Goal: Navigation & Orientation: Find specific page/section

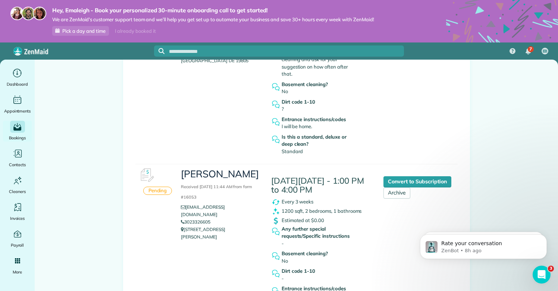
scroll to position [217, 0]
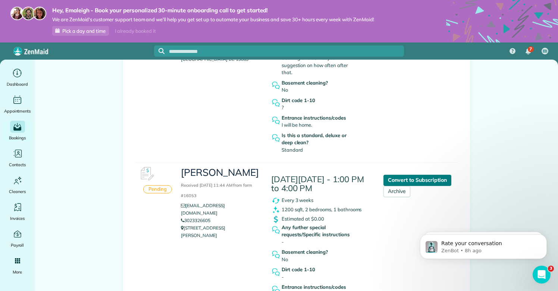
click at [418, 175] on link "Convert to Subscription" at bounding box center [417, 180] width 68 height 11
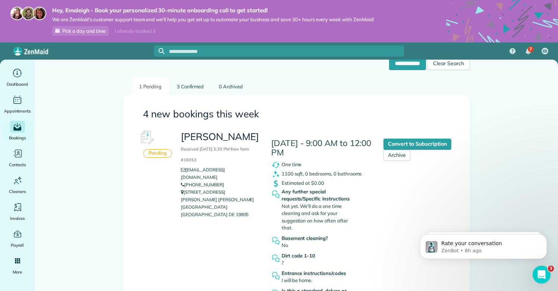
scroll to position [60, 0]
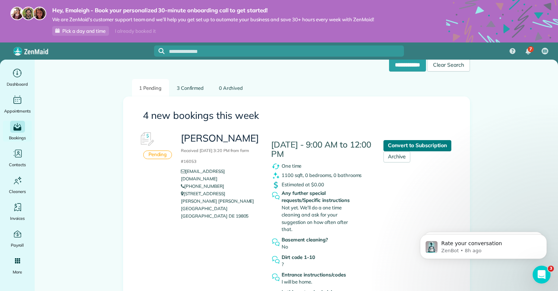
click at [409, 145] on link "Convert to Subscription" at bounding box center [417, 145] width 68 height 11
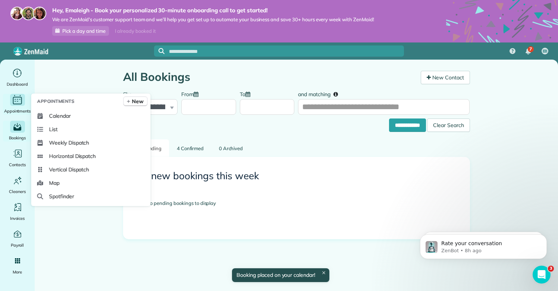
click at [27, 110] on span "Appointments" at bounding box center [17, 110] width 27 height 7
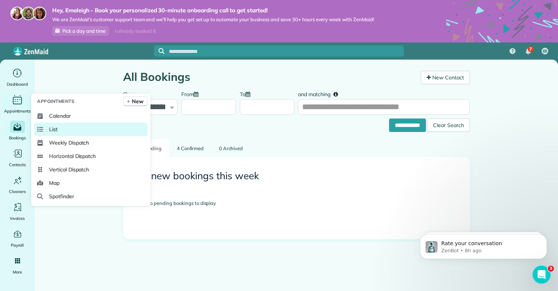
click at [50, 129] on span "List" at bounding box center [53, 129] width 9 height 7
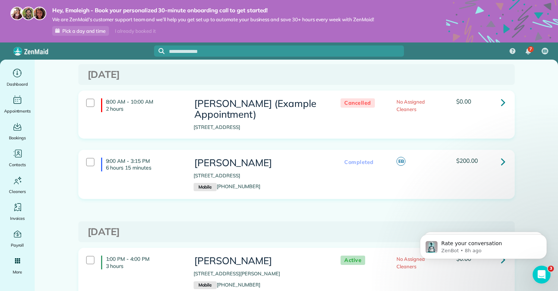
click at [335, 229] on h3 "[DATE]" at bounding box center [297, 232] width 418 height 11
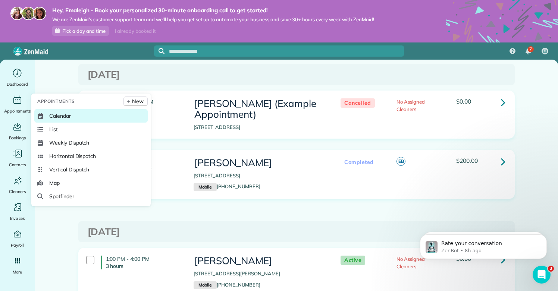
click at [47, 117] on link "Calendar" at bounding box center [90, 115] width 113 height 13
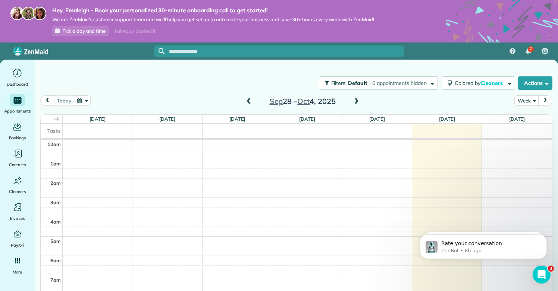
click at [351, 97] on div "Sep 28 – Oct 4, 2025" at bounding box center [302, 101] width 119 height 12
click at [350, 97] on div "Sep 28 – Oct 4, 2025" at bounding box center [302, 101] width 119 height 12
click at [356, 99] on span at bounding box center [356, 101] width 8 height 7
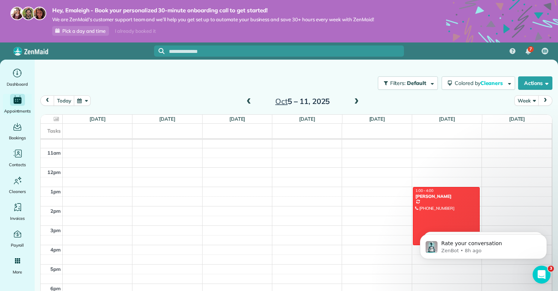
scroll to position [218, 0]
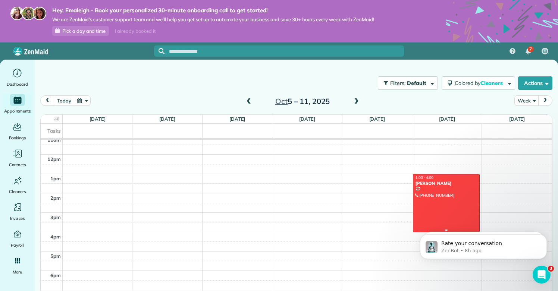
click at [432, 210] on div at bounding box center [446, 203] width 66 height 57
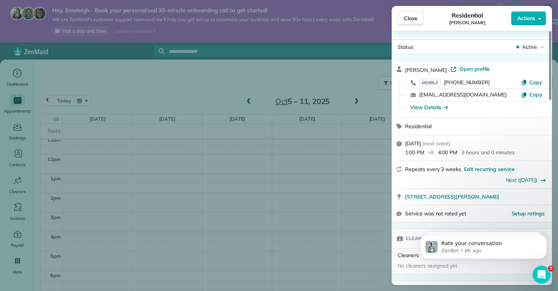
scroll to position [279, 0]
click at [502, 0] on div "Close Residential Sean Actions Status Active Sean · Open profile MOBILE (302) 3…" at bounding box center [279, 145] width 558 height 291
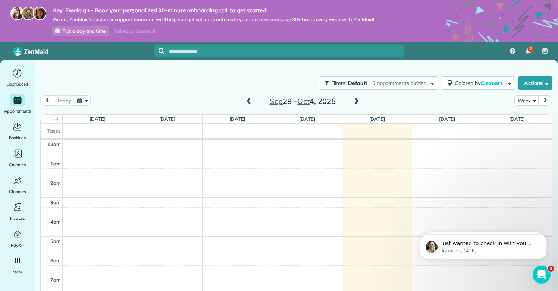
click at [360, 105] on span at bounding box center [356, 101] width 8 height 11
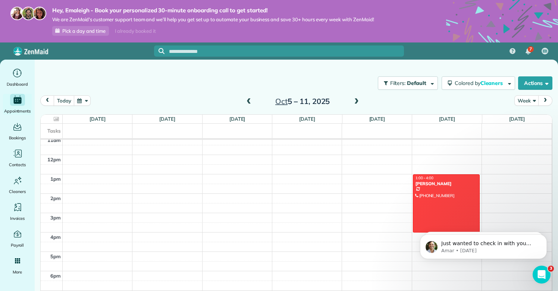
scroll to position [219, 0]
click at [437, 214] on div at bounding box center [446, 201] width 66 height 57
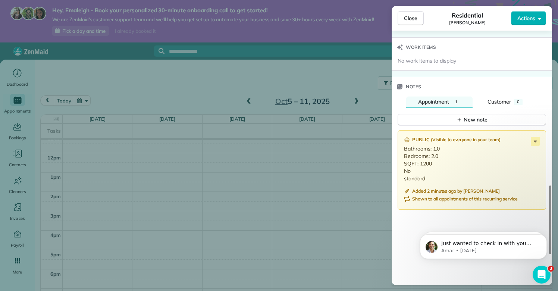
scroll to position [572, 0]
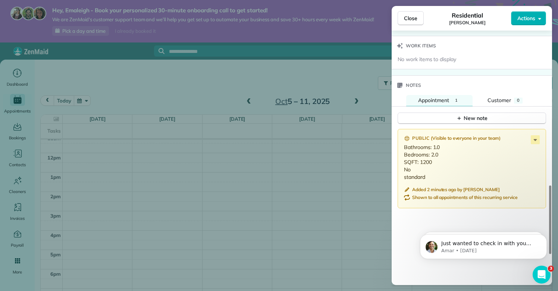
click at [540, 135] on div "Public ( Visible to everyone in your team )" at bounding box center [472, 138] width 137 height 7
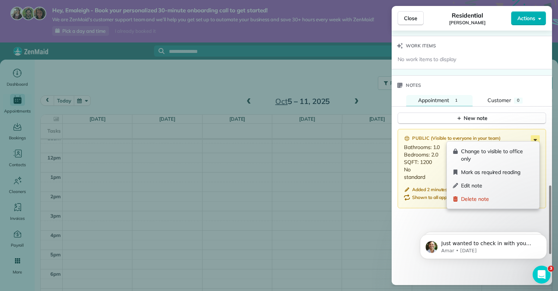
click at [537, 135] on icon at bounding box center [535, 139] width 9 height 9
click at [427, 213] on div "Public ( Visible to everyone in your team ) Bathrooms: 1.0 Bedrooms: 2.0 SQFT: …" at bounding box center [472, 239] width 160 height 228
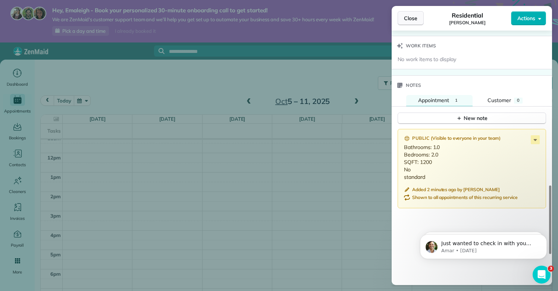
click at [399, 15] on button "Close" at bounding box center [411, 18] width 26 height 14
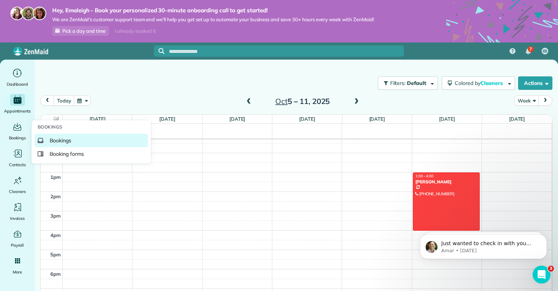
click at [51, 141] on span "Bookings" at bounding box center [61, 140] width 22 height 7
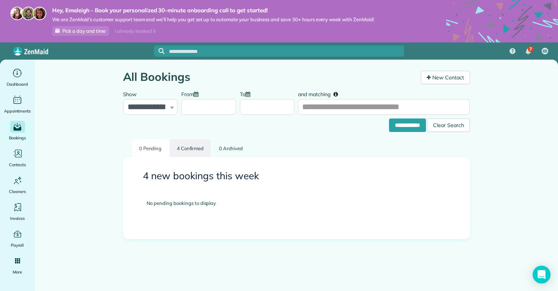
click at [185, 149] on link "4 Confirmed" at bounding box center [190, 148] width 41 height 18
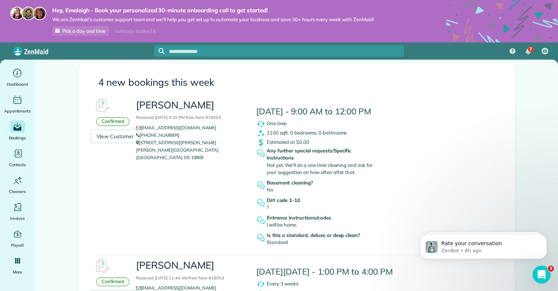
scroll to position [94, 0]
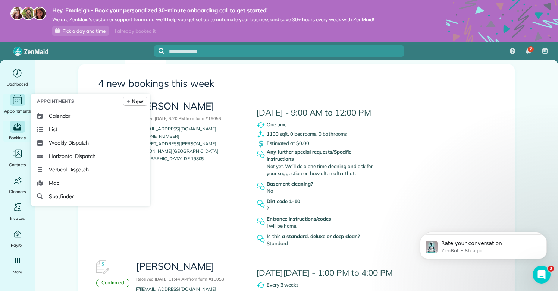
click at [23, 106] on div "Appointments" at bounding box center [18, 104] width 30 height 21
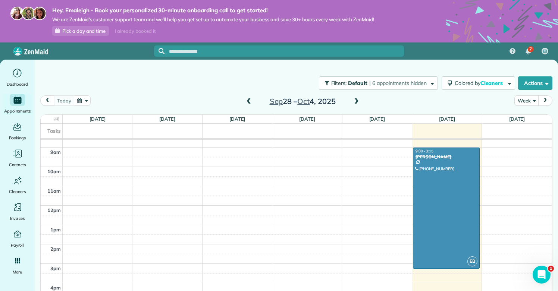
scroll to position [168, 0]
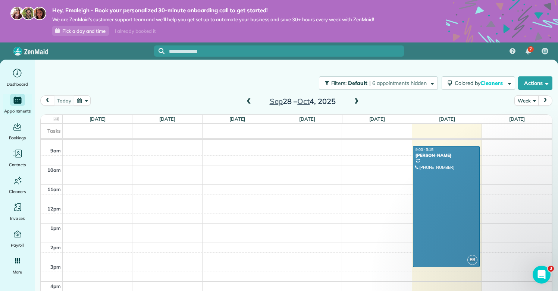
click at [356, 97] on span at bounding box center [356, 101] width 8 height 11
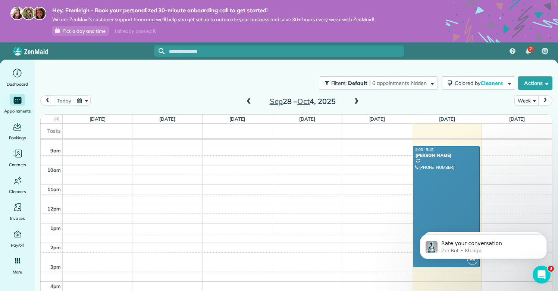
scroll to position [0, 0]
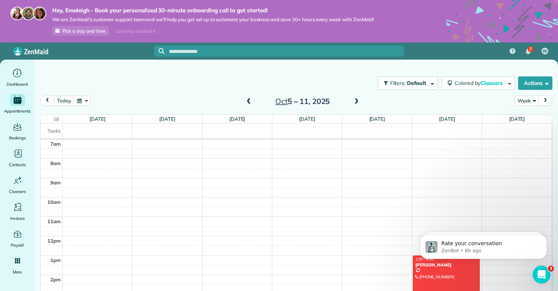
click at [356, 97] on span at bounding box center [356, 101] width 8 height 11
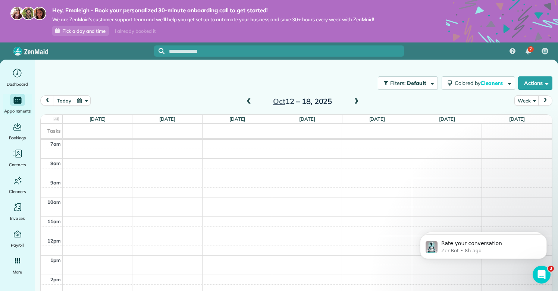
click at [356, 97] on span at bounding box center [356, 101] width 8 height 11
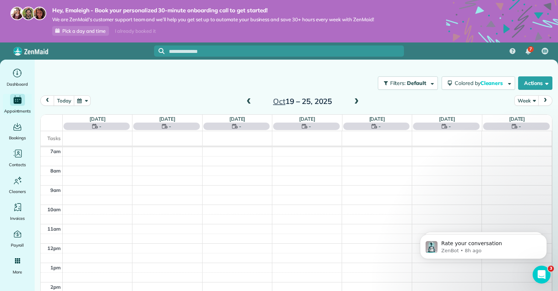
scroll to position [136, 0]
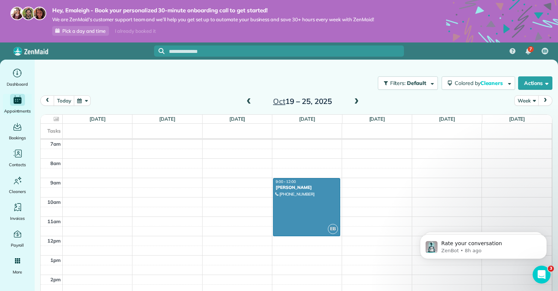
click at [356, 101] on span at bounding box center [356, 101] width 8 height 7
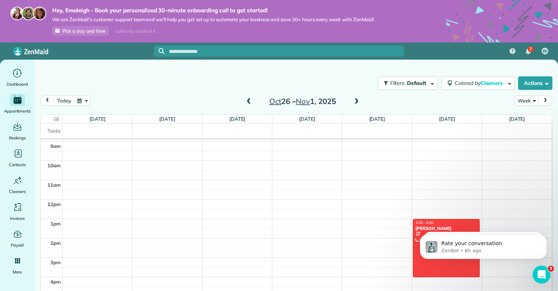
scroll to position [174, 0]
click at [354, 103] on span at bounding box center [356, 101] width 8 height 7
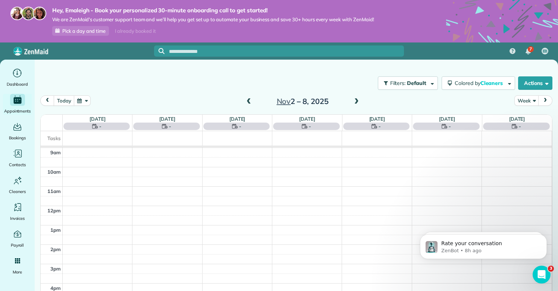
scroll to position [136, 0]
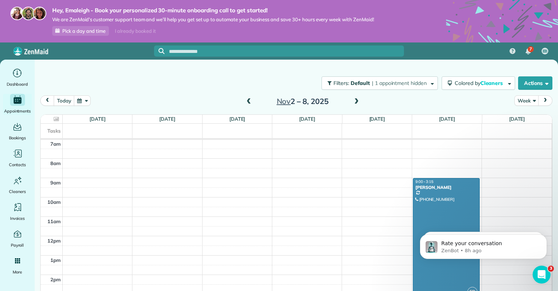
click at [354, 103] on span at bounding box center [356, 101] width 8 height 7
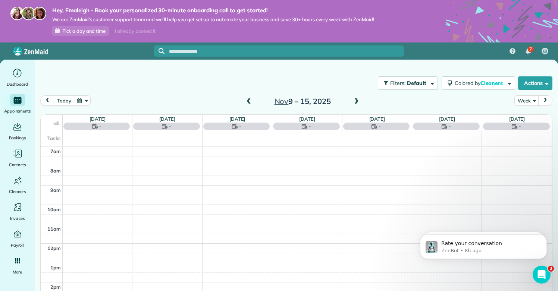
click at [354, 103] on span at bounding box center [356, 101] width 8 height 7
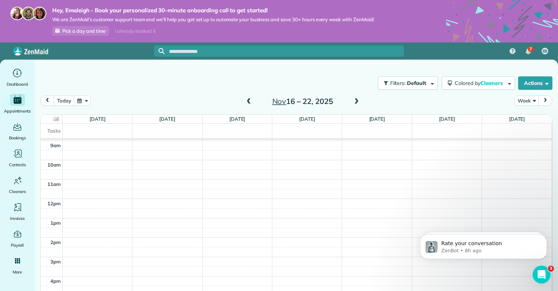
click at [360, 104] on span at bounding box center [356, 101] width 8 height 7
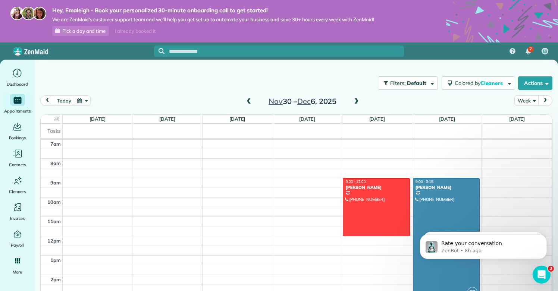
click at [247, 103] on span at bounding box center [249, 101] width 8 height 7
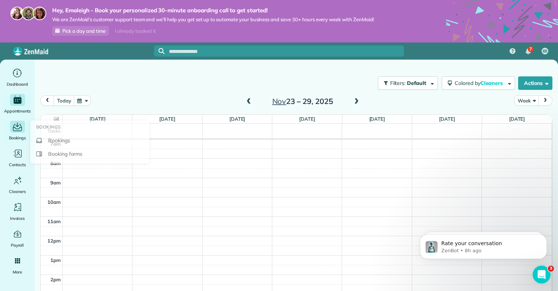
click at [4, 133] on div "Bookings" at bounding box center [18, 131] width 30 height 21
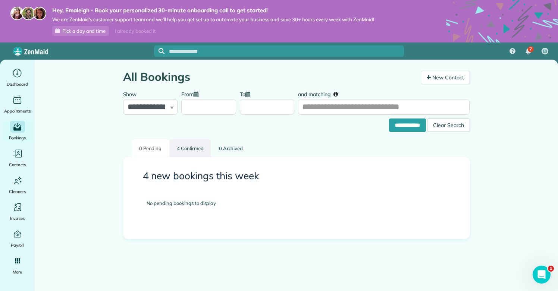
click at [186, 147] on link "4 Confirmed" at bounding box center [190, 148] width 41 height 18
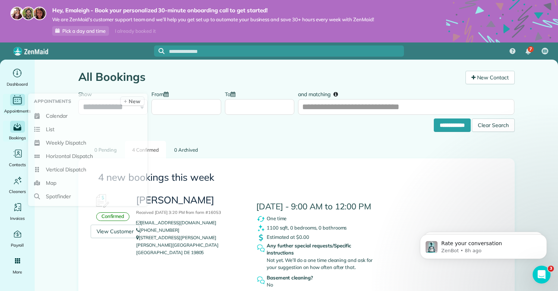
click at [20, 112] on span "Appointments" at bounding box center [17, 110] width 27 height 7
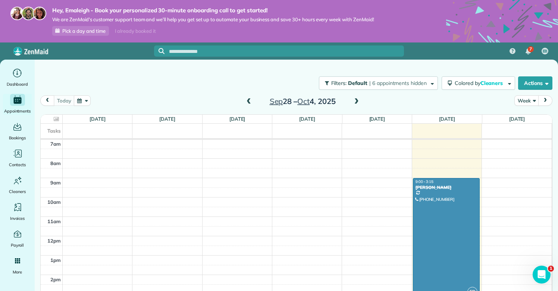
click at [313, 103] on h2 "[DATE] – [DATE]" at bounding box center [302, 101] width 93 height 8
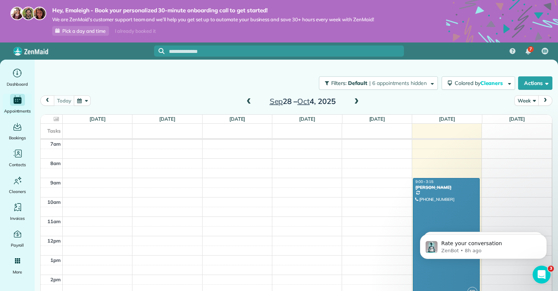
click at [357, 101] on span at bounding box center [356, 101] width 8 height 7
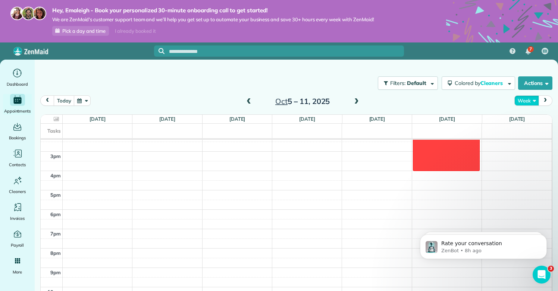
click at [529, 100] on button "Week" at bounding box center [526, 100] width 24 height 10
click at [530, 148] on link "Month" at bounding box center [544, 148] width 59 height 15
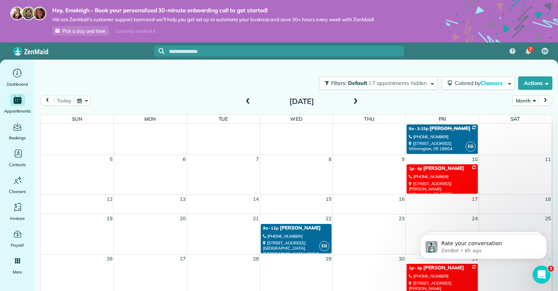
click at [356, 101] on span at bounding box center [355, 101] width 8 height 7
